Goal: Task Accomplishment & Management: Use online tool/utility

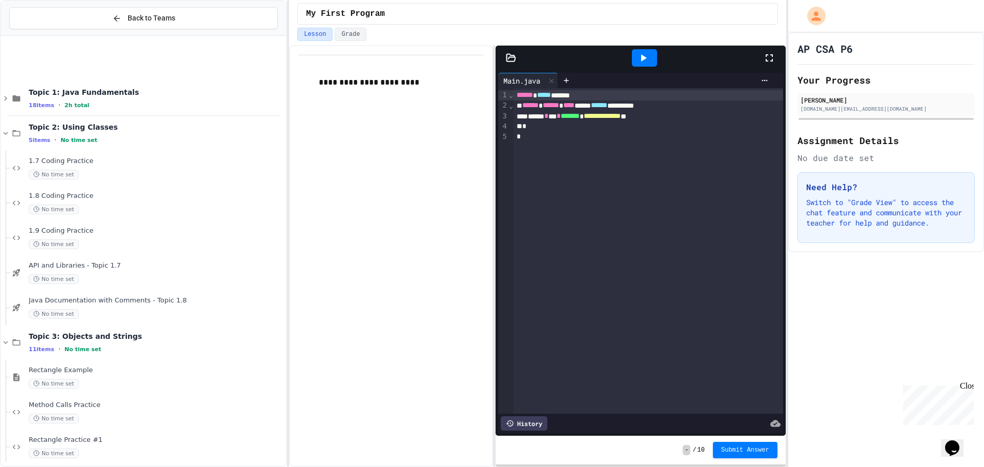
scroll to position [357, 0]
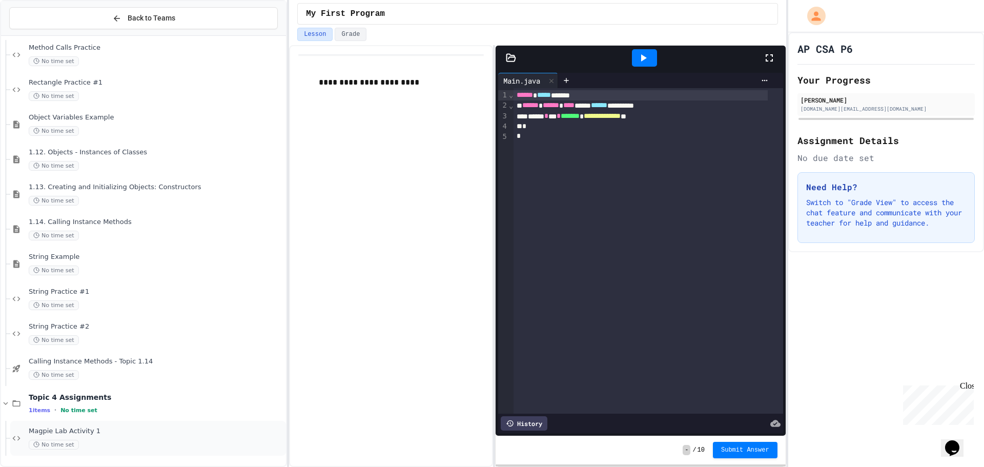
click at [117, 428] on span "Magpie Lab Activity 1" at bounding box center [156, 431] width 255 height 9
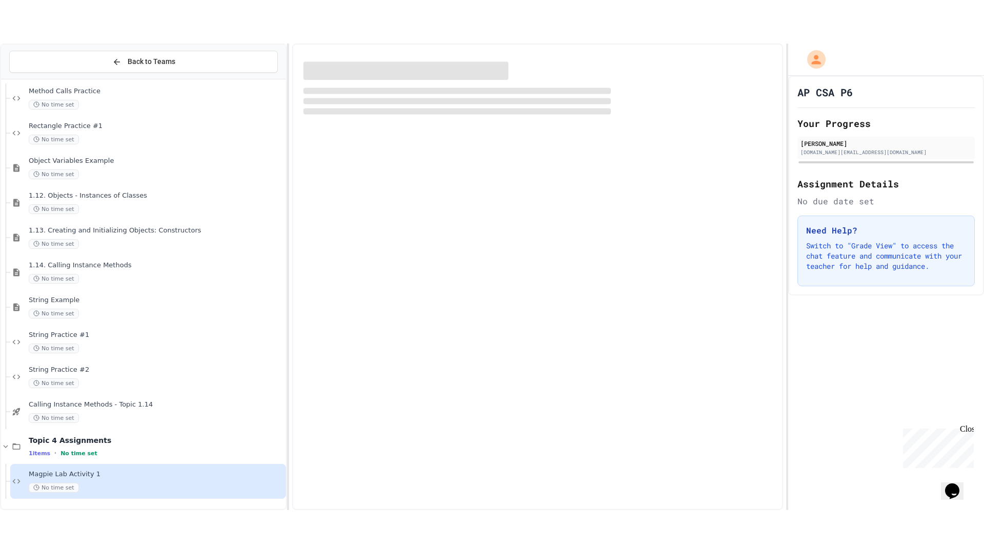
scroll to position [345, 0]
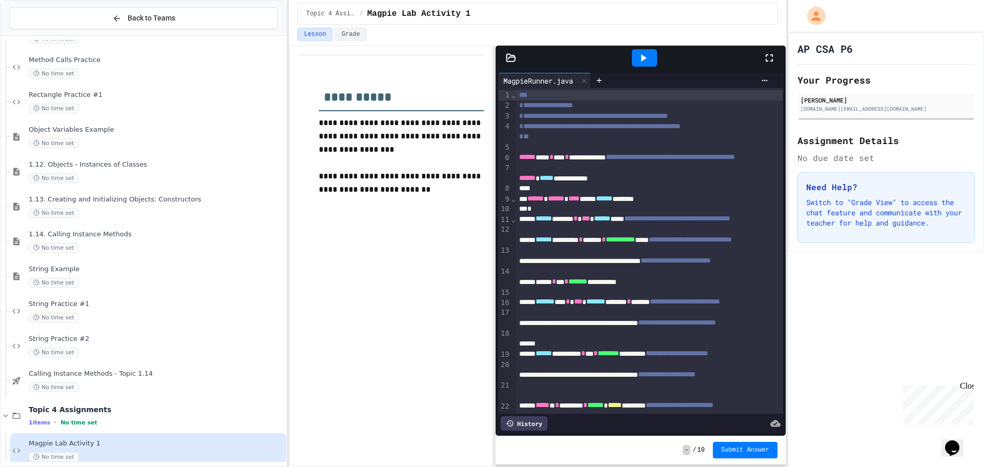
click at [767, 58] on icon at bounding box center [769, 58] width 12 height 12
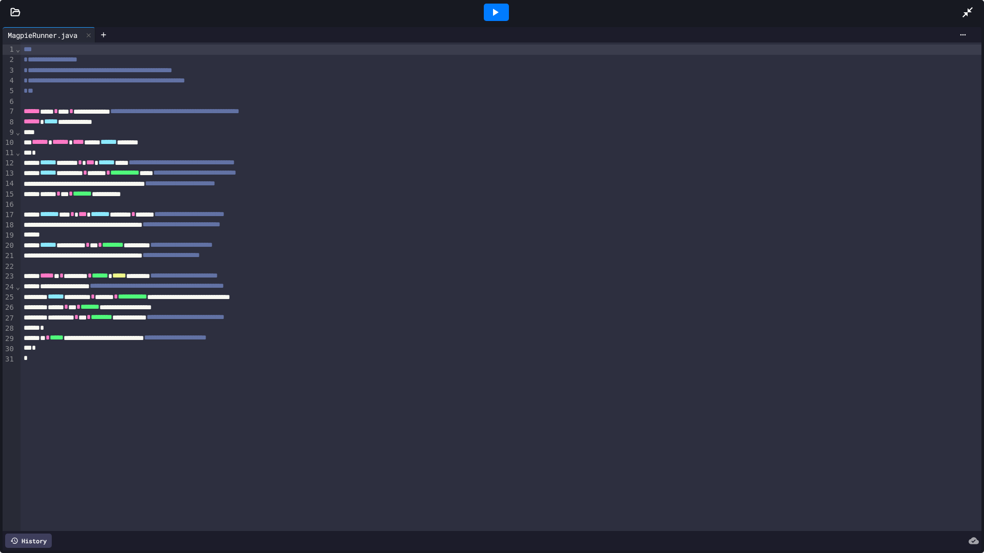
click at [499, 14] on icon at bounding box center [495, 12] width 12 height 12
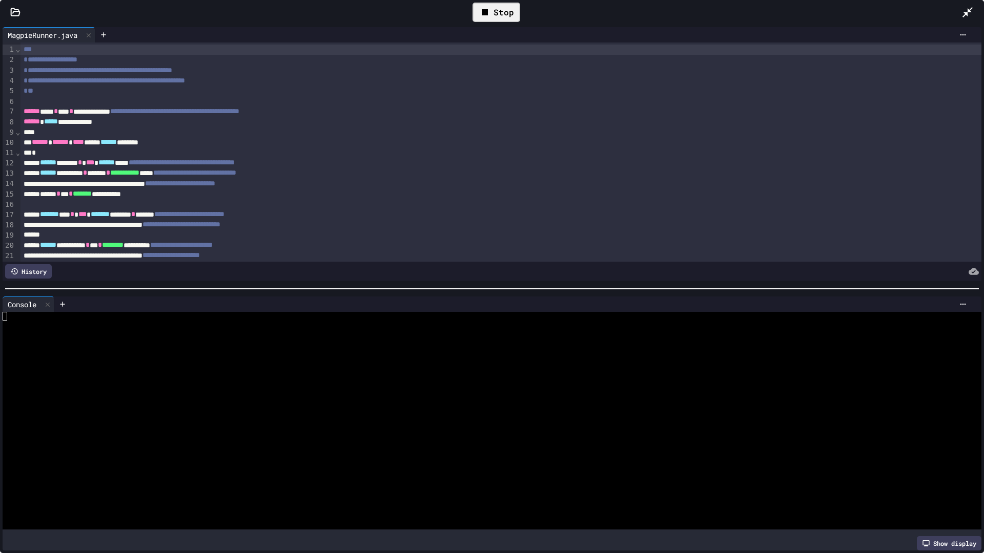
click at [306, 368] on div at bounding box center [482, 368] width 959 height 9
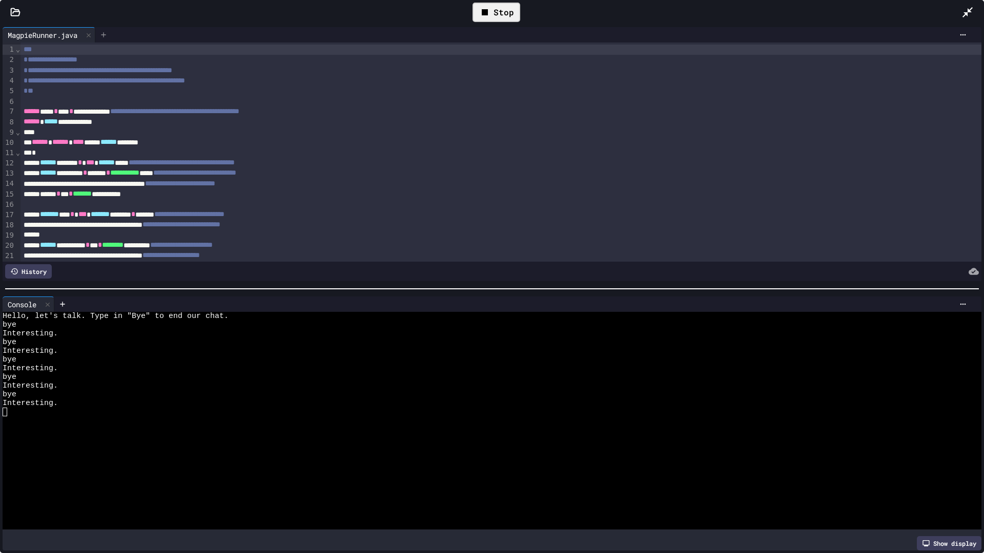
click at [108, 36] on icon at bounding box center [103, 35] width 8 height 8
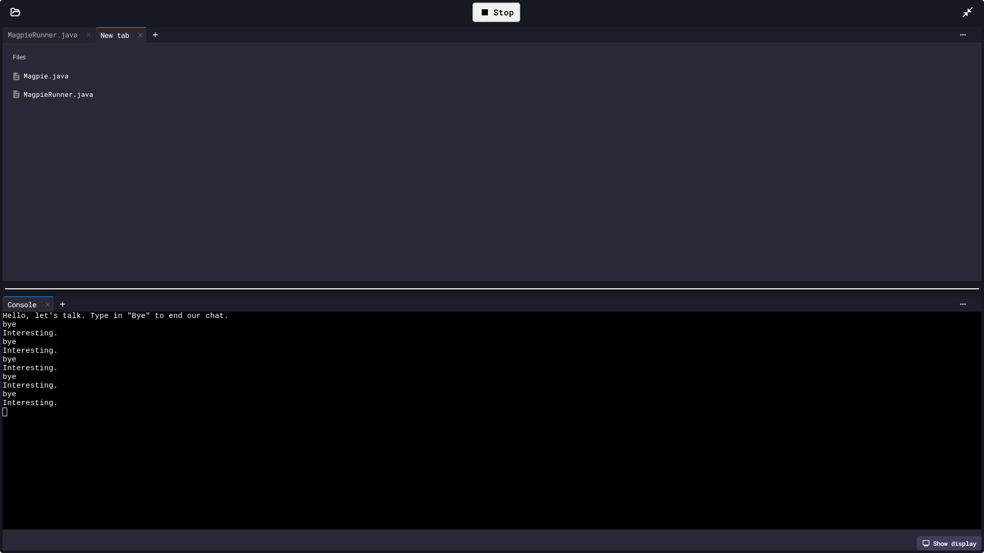
click at [82, 75] on div "Magpie.java" at bounding box center [500, 76] width 952 height 10
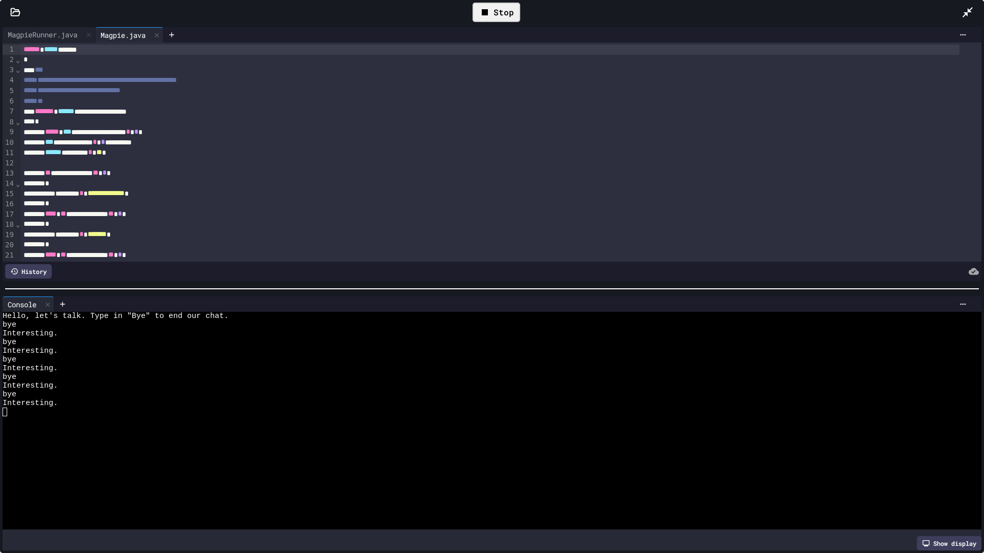
click at [496, 11] on div "Stop" at bounding box center [497, 12] width 48 height 19
click at [496, 11] on icon at bounding box center [496, 12] width 6 height 7
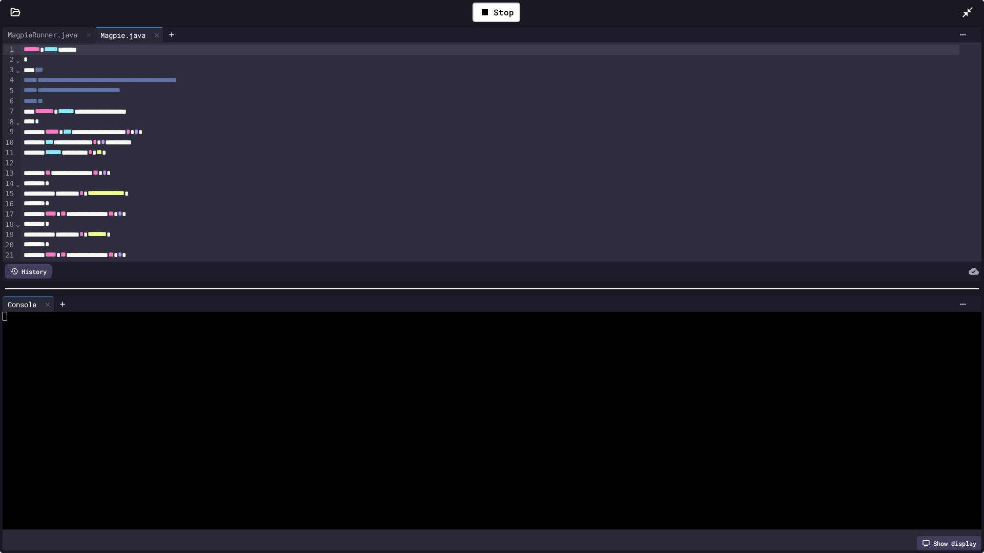
click at [197, 331] on div at bounding box center [482, 334] width 959 height 9
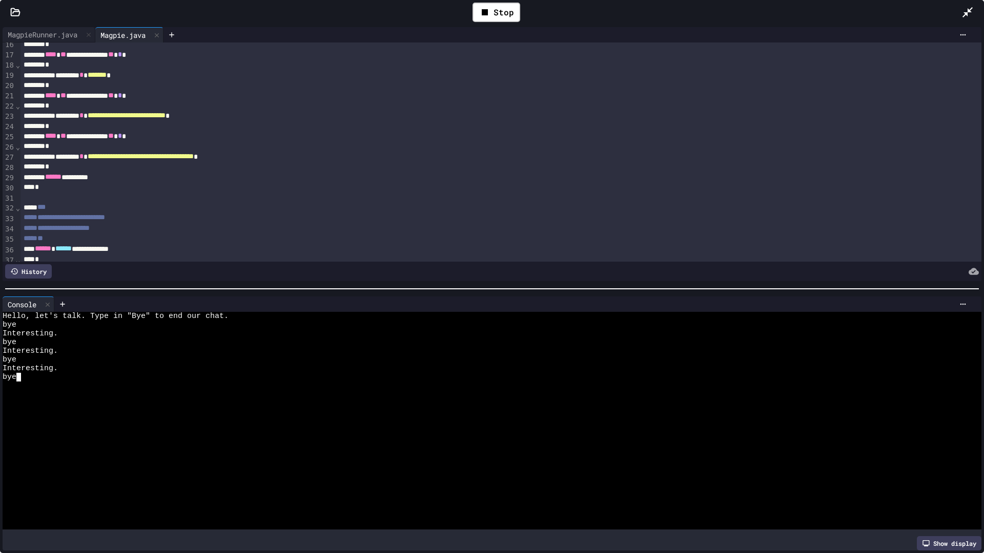
scroll to position [154, 0]
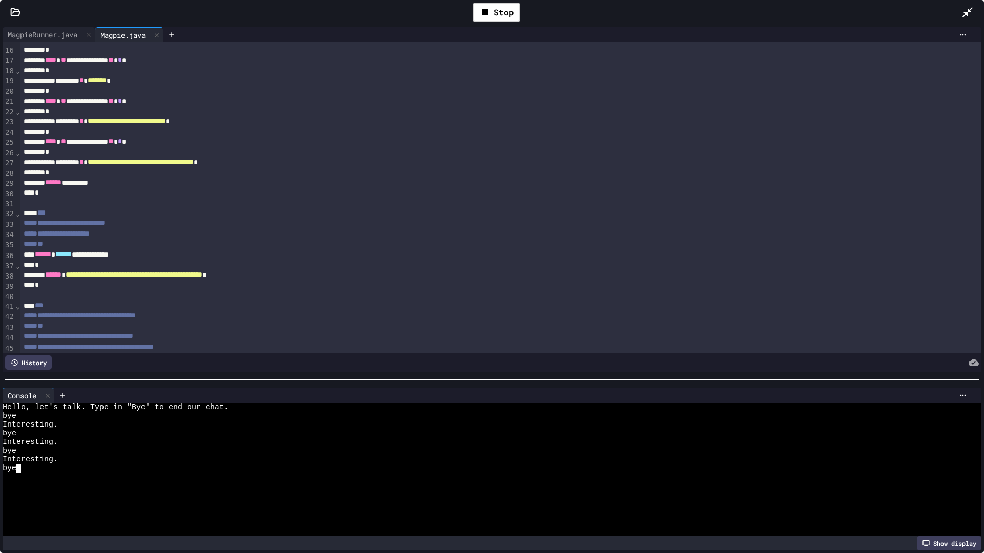
click at [281, 385] on div at bounding box center [492, 380] width 984 height 10
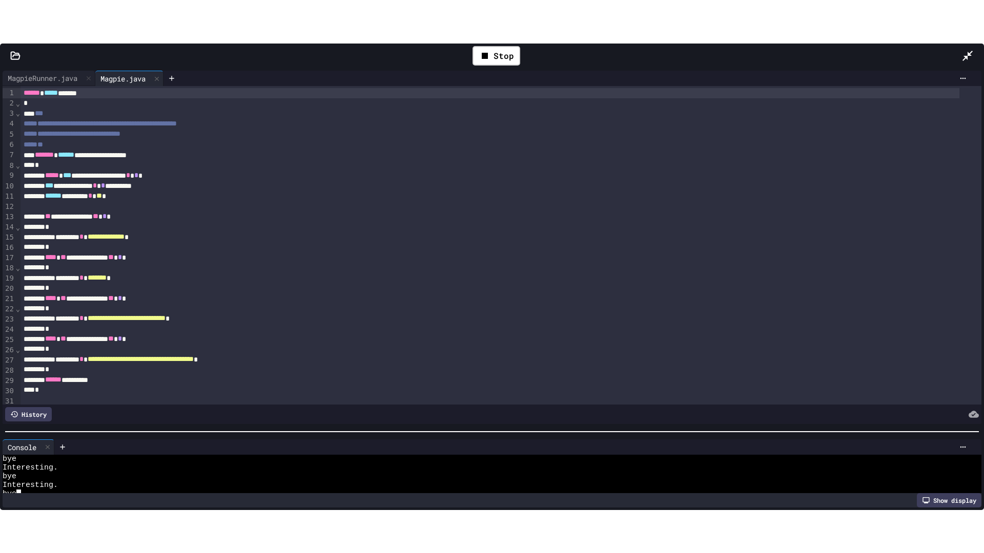
scroll to position [52, 0]
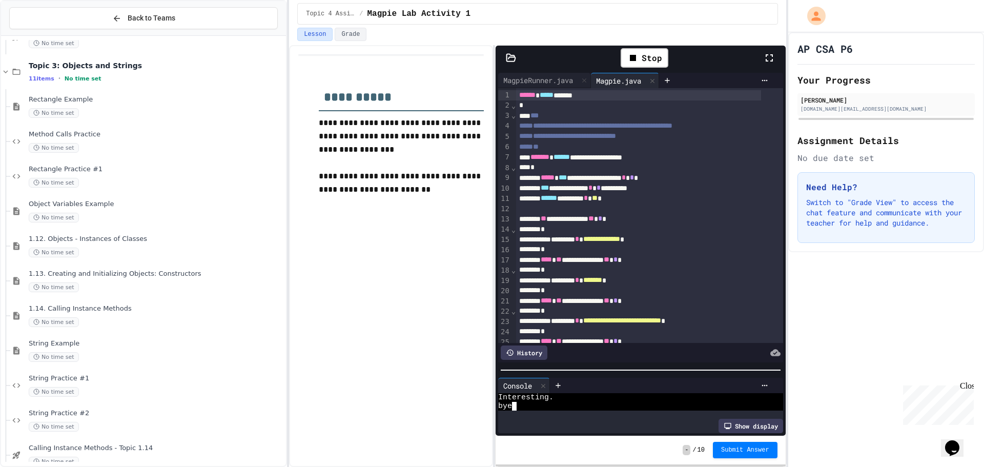
click at [766, 53] on icon at bounding box center [769, 58] width 12 height 12
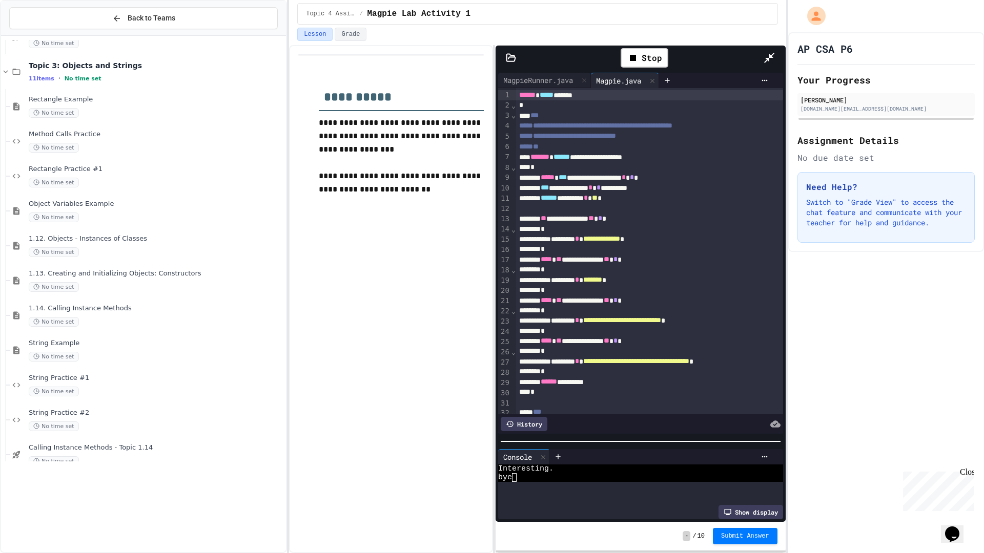
scroll to position [26, 0]
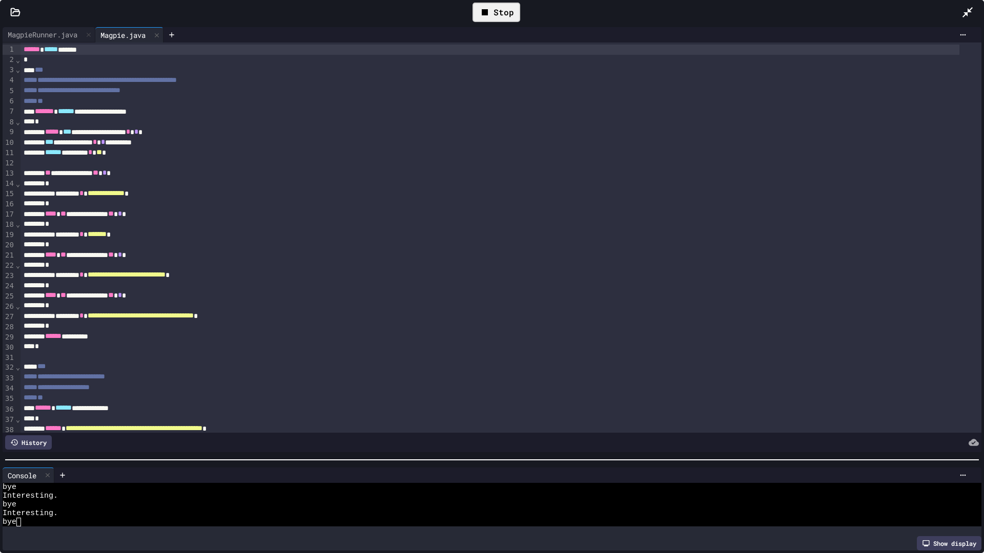
click at [485, 9] on icon at bounding box center [485, 12] width 6 height 6
click at [193, 195] on div "**********" at bounding box center [489, 194] width 939 height 10
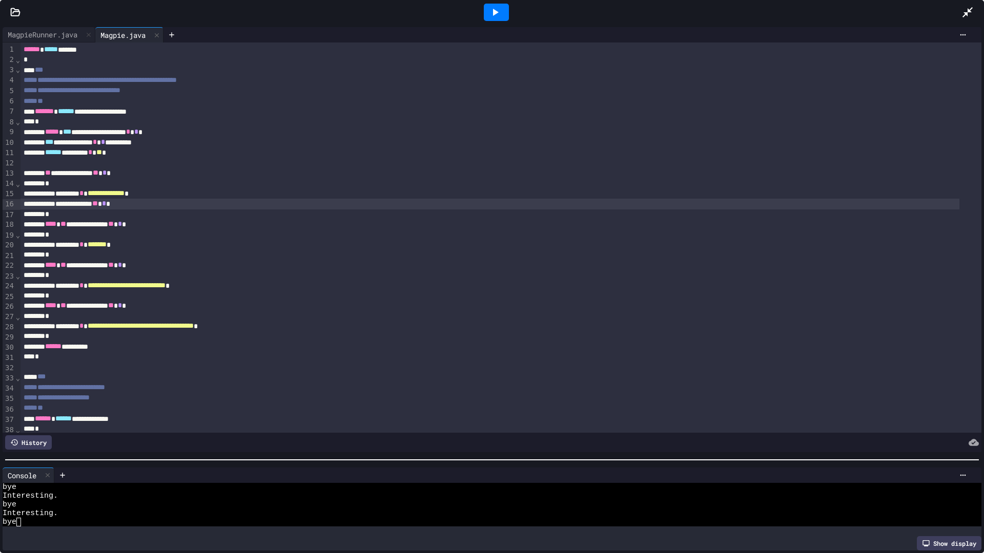
click at [491, 15] on icon at bounding box center [495, 12] width 12 height 12
click at [161, 466] on div at bounding box center [482, 513] width 959 height 9
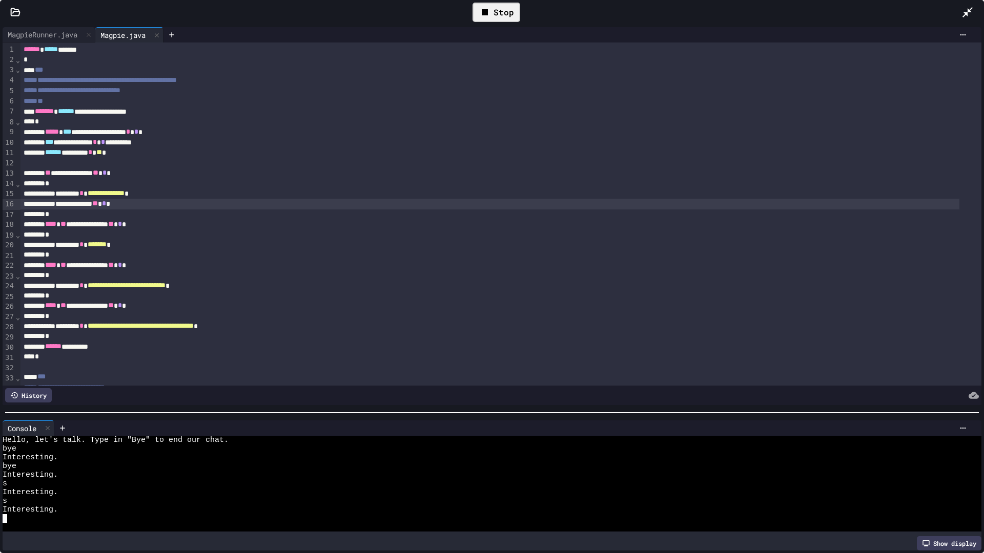
click at [223, 408] on div at bounding box center [492, 413] width 984 height 10
click at [53, 35] on div "MagpieRunner.java" at bounding box center [43, 34] width 80 height 11
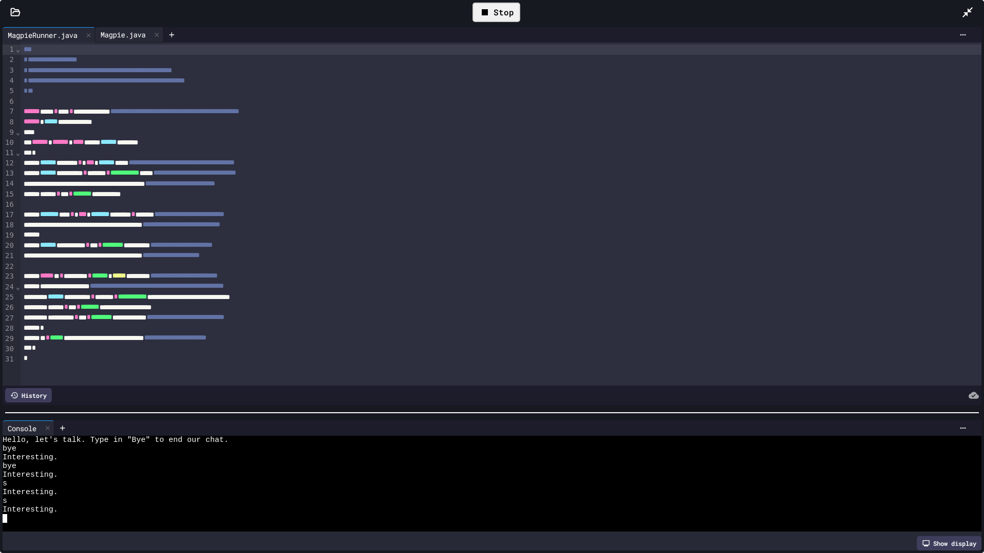
click at [118, 32] on div "Magpie.java" at bounding box center [122, 34] width 55 height 11
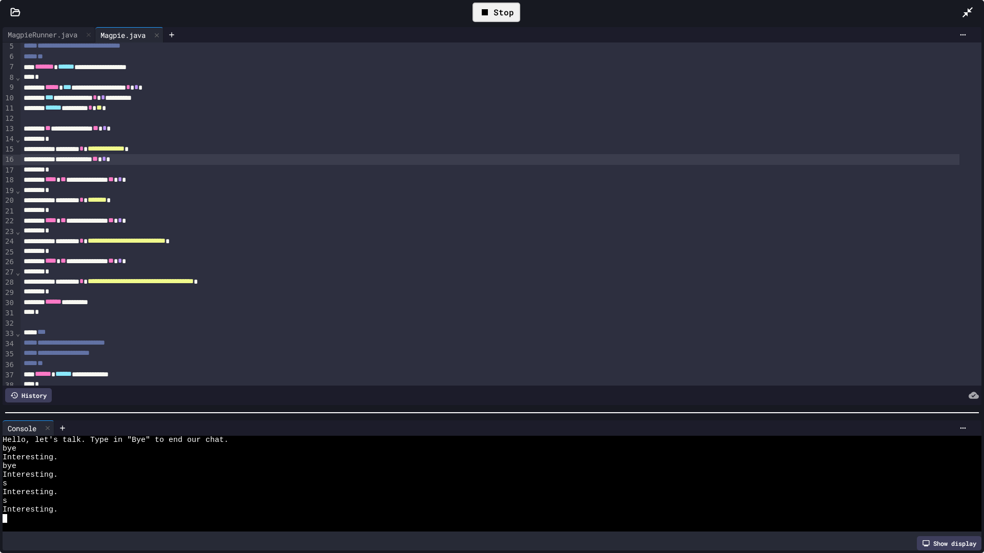
scroll to position [51, 0]
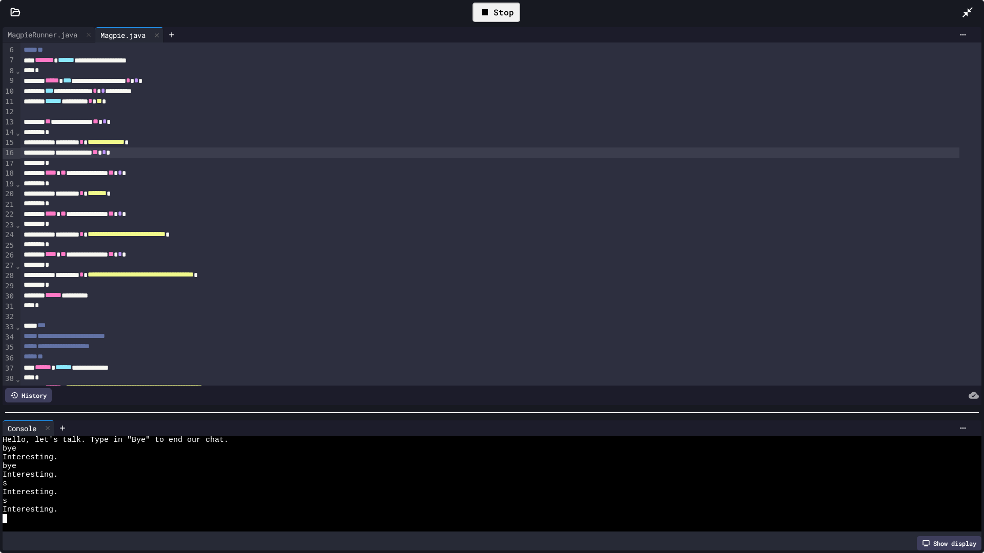
click at [134, 157] on div "**********" at bounding box center [489, 153] width 939 height 10
click at [73, 148] on div "**********" at bounding box center [489, 142] width 939 height 10
drag, startPoint x: 71, startPoint y: 151, endPoint x: 178, endPoint y: 156, distance: 106.7
click at [178, 156] on div "**********" at bounding box center [489, 153] width 939 height 10
copy div "* ** * *"
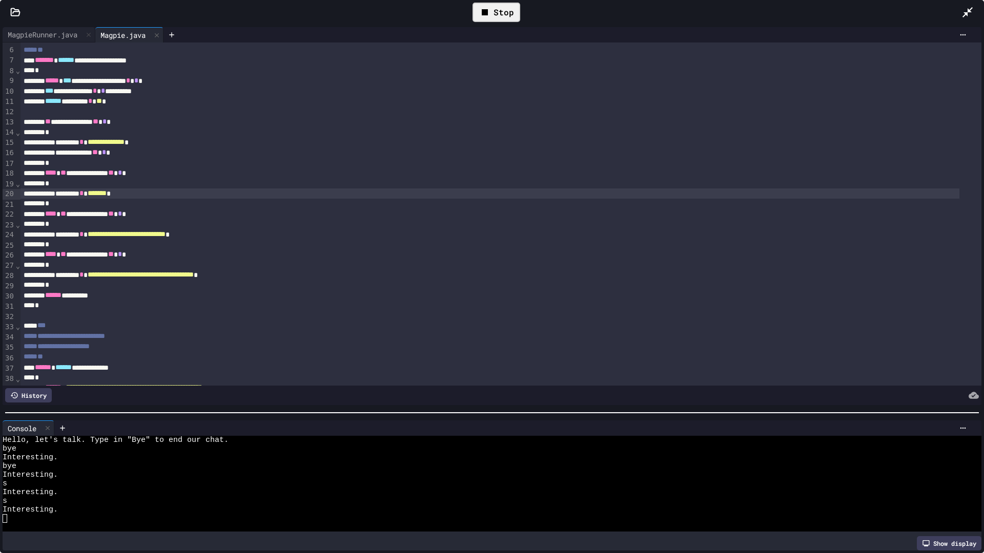
click at [157, 194] on div "******** * ******* *" at bounding box center [489, 194] width 939 height 10
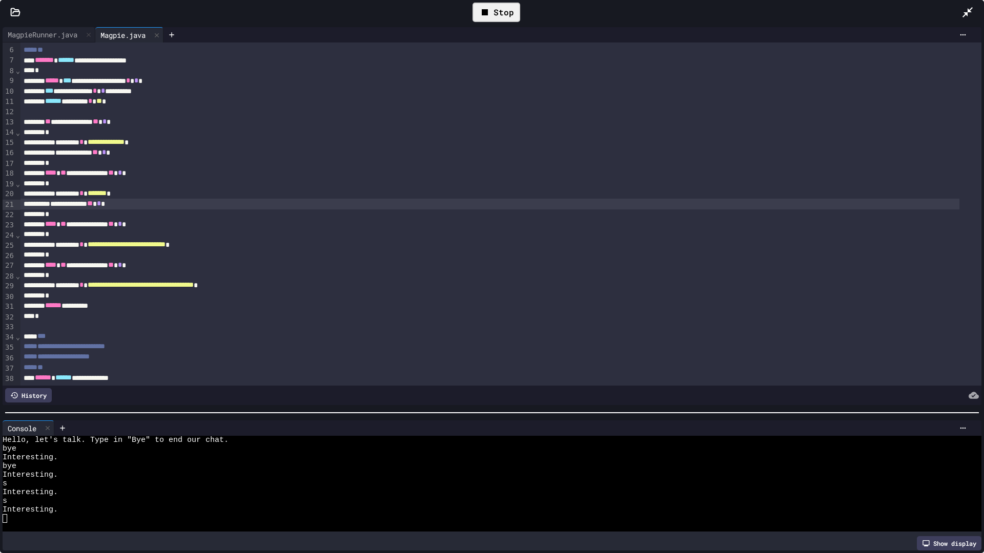
click at [281, 289] on div "**********" at bounding box center [489, 285] width 939 height 10
click at [242, 248] on div "**********" at bounding box center [489, 245] width 939 height 10
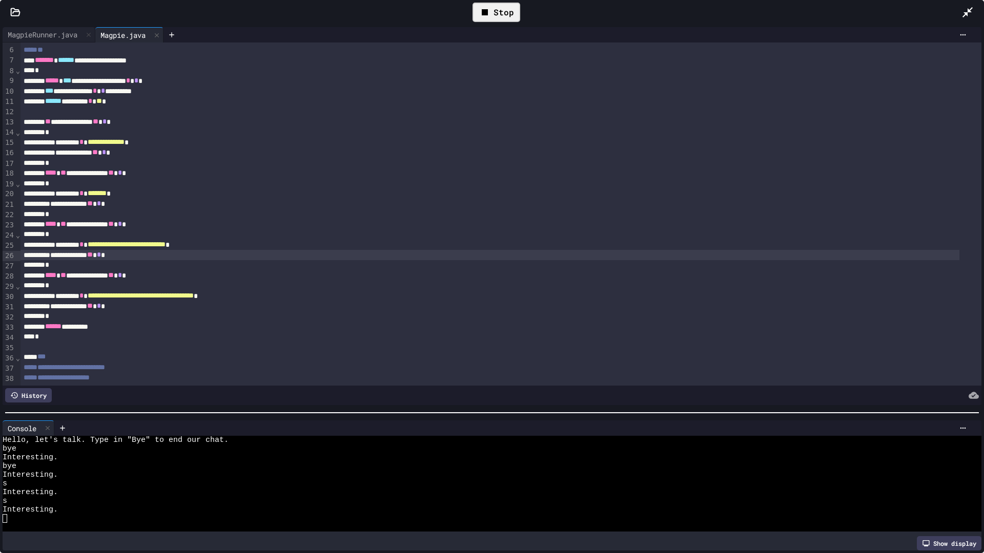
click at [487, 14] on icon at bounding box center [485, 12] width 6 height 6
click at [487, 14] on div at bounding box center [496, 12] width 25 height 17
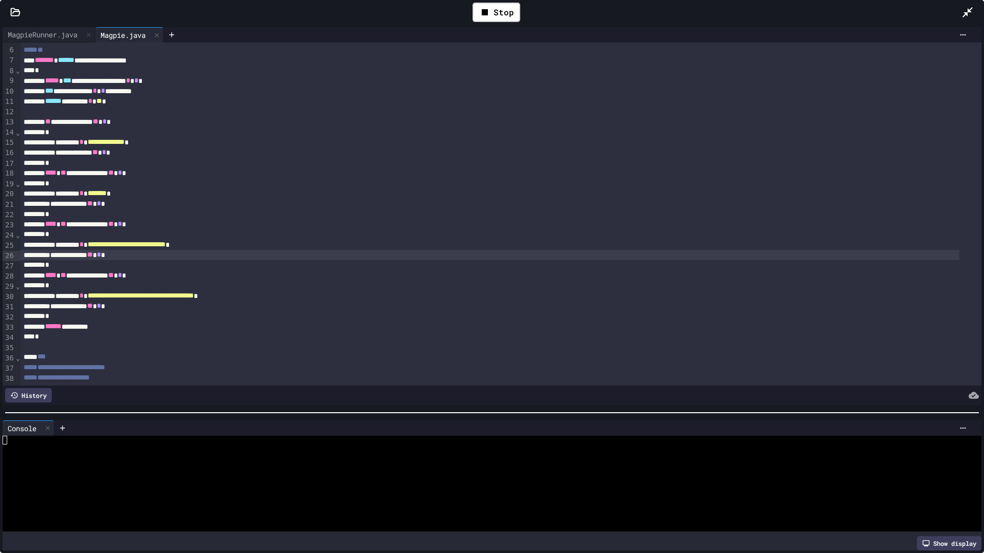
click at [117, 466] on div at bounding box center [482, 475] width 959 height 9
click at [217, 203] on div "**********" at bounding box center [489, 204] width 939 height 10
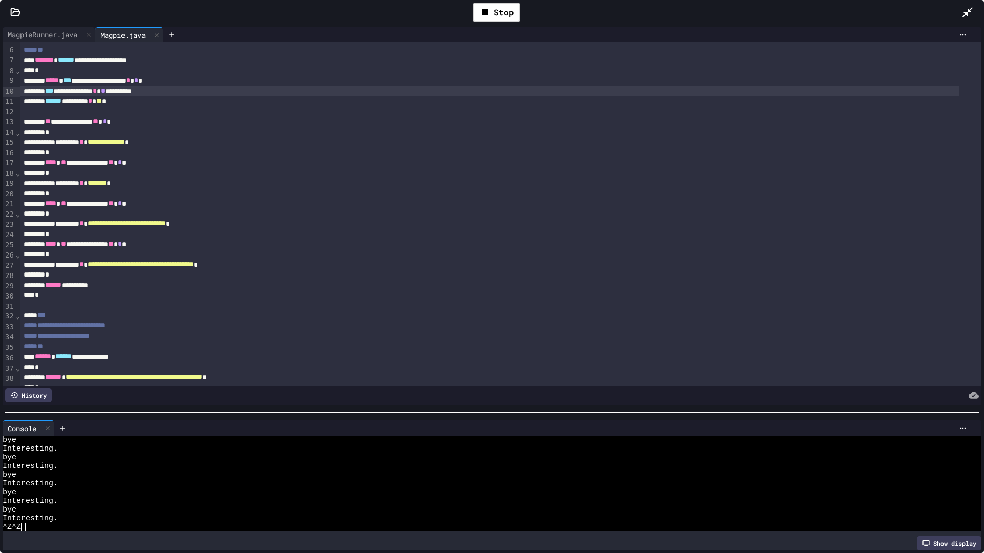
click at [105, 92] on span "*" at bounding box center [103, 90] width 4 height 7
click at [137, 92] on div "**********" at bounding box center [489, 91] width 939 height 10
click at [131, 90] on div "**********" at bounding box center [489, 91] width 939 height 10
click at [188, 92] on span "*" at bounding box center [185, 90] width 4 height 7
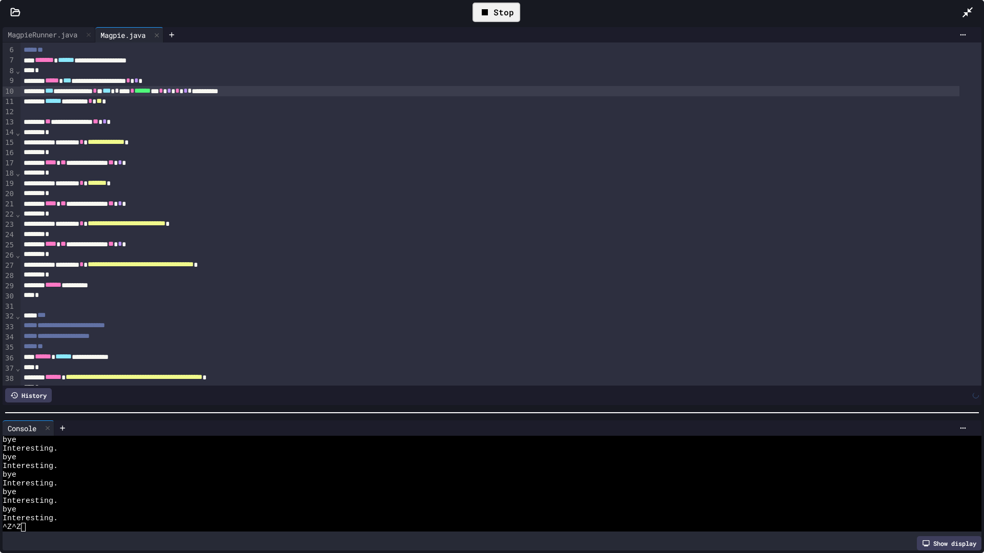
click at [506, 11] on div "Stop" at bounding box center [497, 12] width 48 height 19
click at [506, 11] on div at bounding box center [496, 12] width 25 height 17
click at [53, 466] on div at bounding box center [482, 510] width 959 height 9
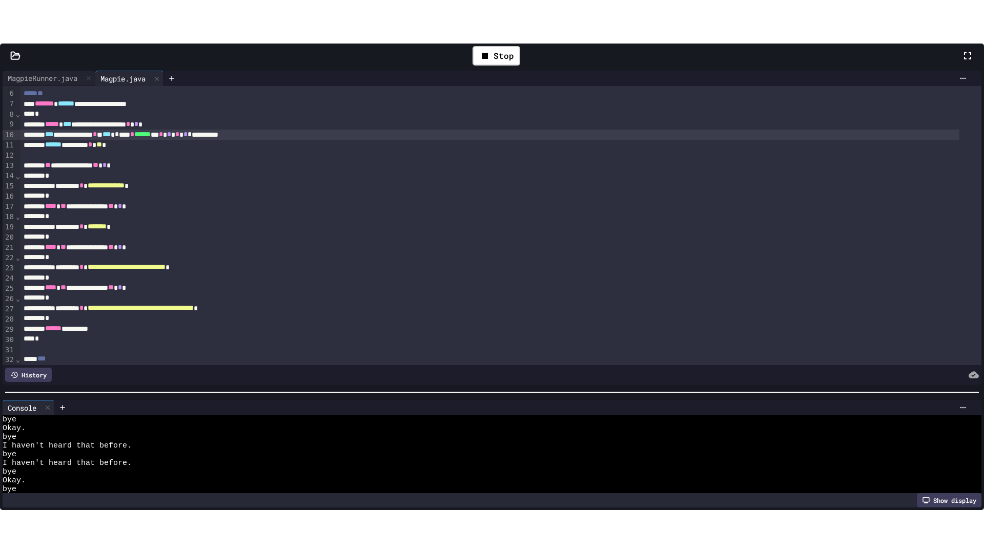
scroll to position [52, 0]
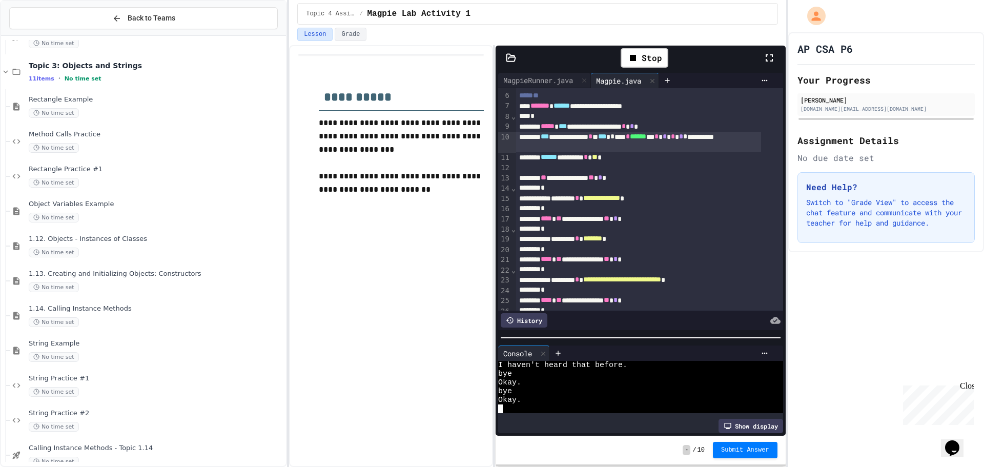
click at [761, 53] on div "Stop" at bounding box center [644, 58] width 237 height 30
click at [763, 54] on div "Stop" at bounding box center [655, 58] width 259 height 30
click at [769, 56] on icon at bounding box center [769, 58] width 12 height 12
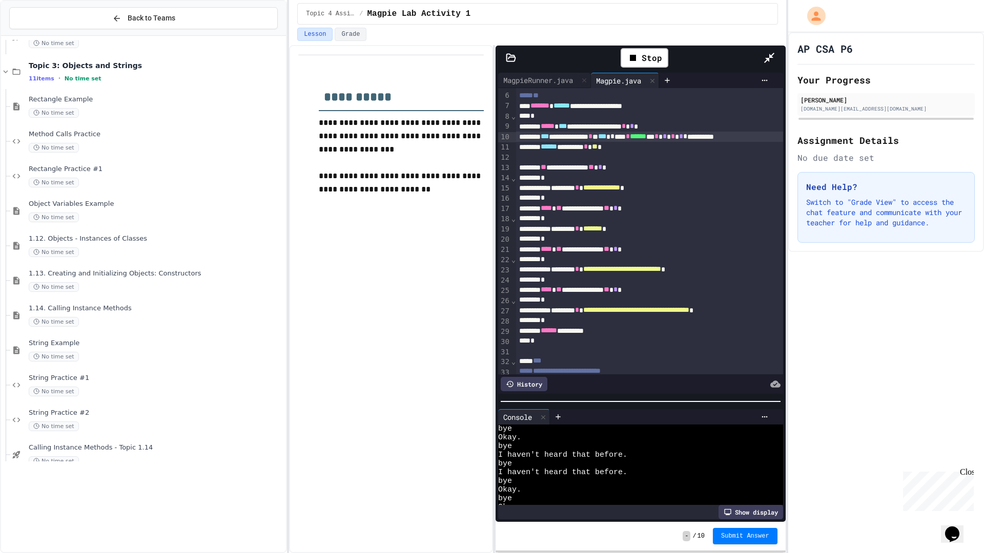
scroll to position [9, 0]
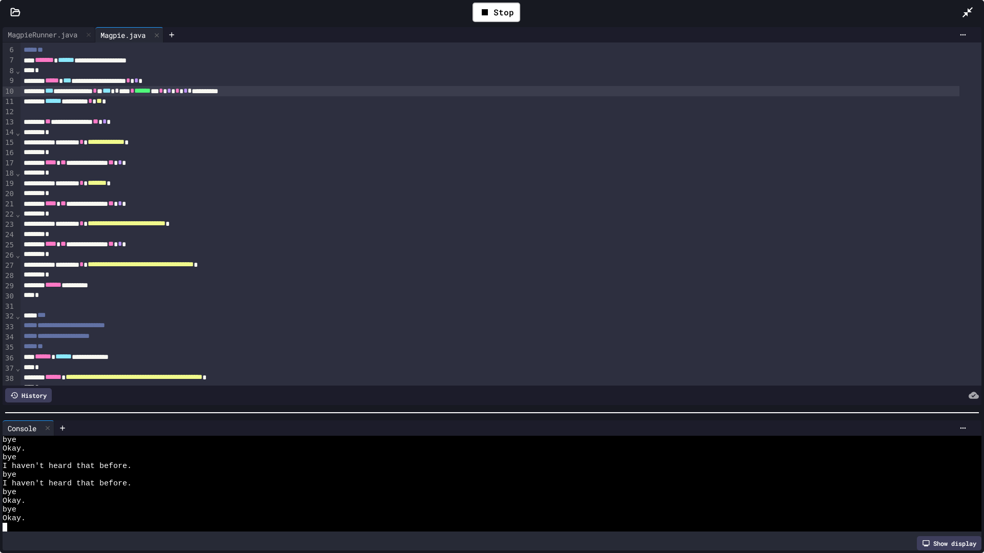
click at [137, 466] on div "Okay." at bounding box center [482, 519] width 959 height 9
click at [517, 8] on div "Stop" at bounding box center [497, 12] width 48 height 19
click at [239, 92] on div "**********" at bounding box center [489, 91] width 939 height 10
click at [491, 6] on icon at bounding box center [495, 12] width 12 height 12
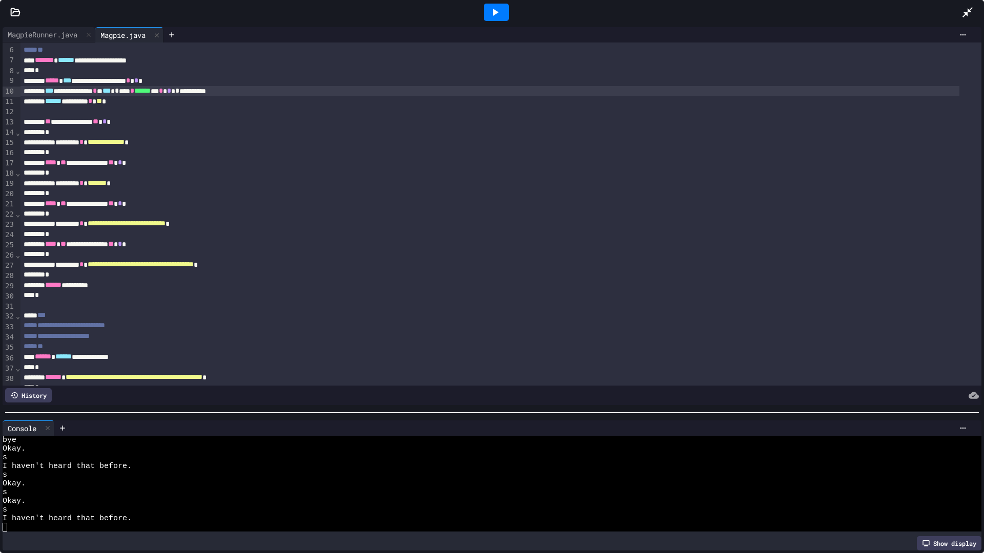
scroll to position [0, 0]
click at [327, 454] on div at bounding box center [482, 458] width 959 height 9
click at [476, 8] on div "Stop" at bounding box center [497, 12] width 48 height 19
click at [171, 91] on span "*" at bounding box center [169, 90] width 4 height 7
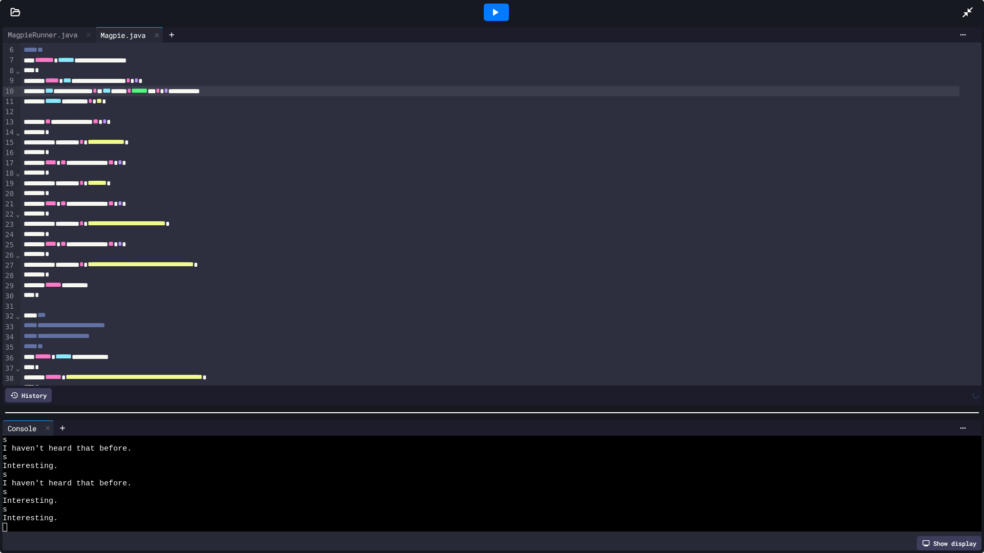
click at [501, 10] on div at bounding box center [496, 12] width 25 height 17
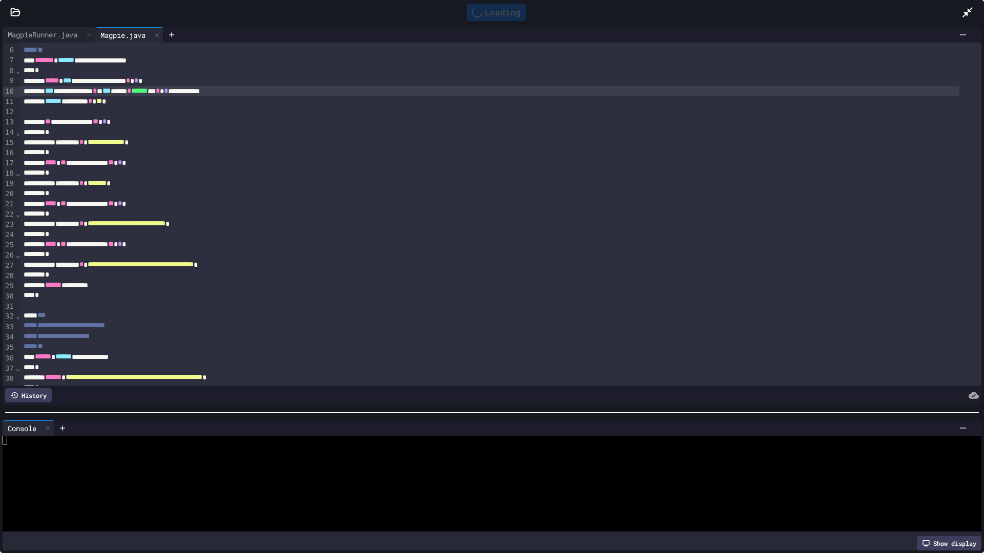
scroll to position [0, 0]
click at [205, 445] on div at bounding box center [482, 449] width 959 height 9
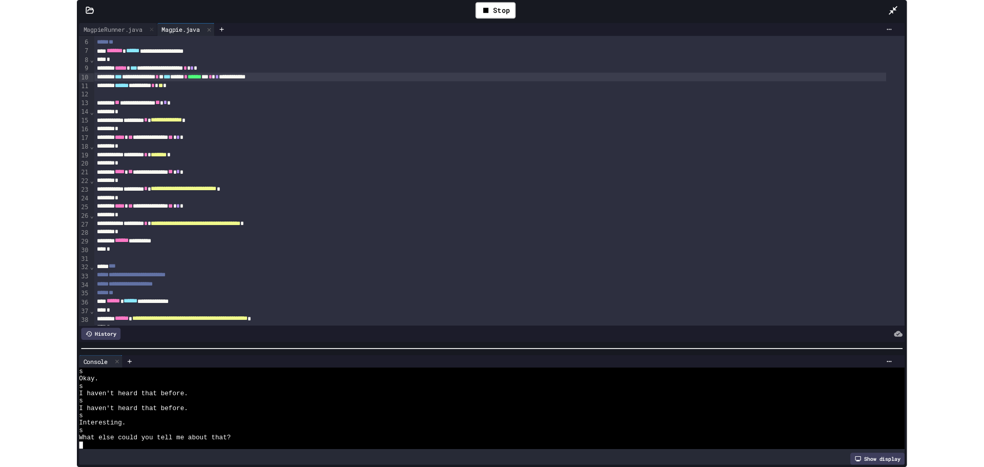
scroll to position [26, 0]
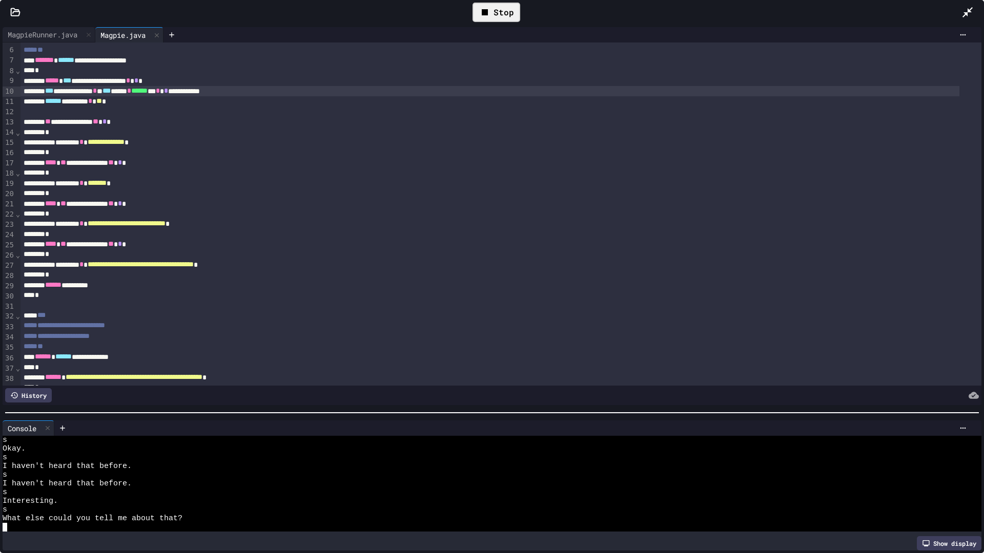
click at [516, 9] on div "Stop" at bounding box center [497, 12] width 48 height 19
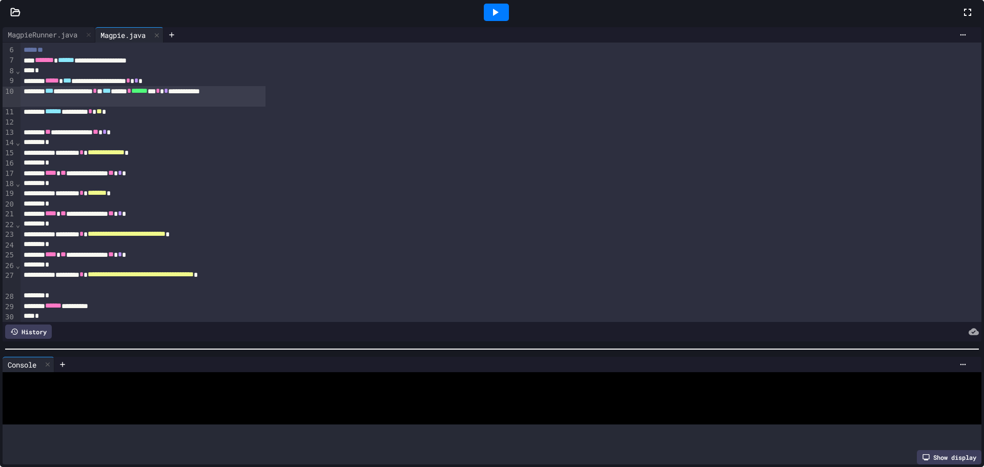
scroll to position [70, 0]
